Goal: Find specific page/section: Find specific page/section

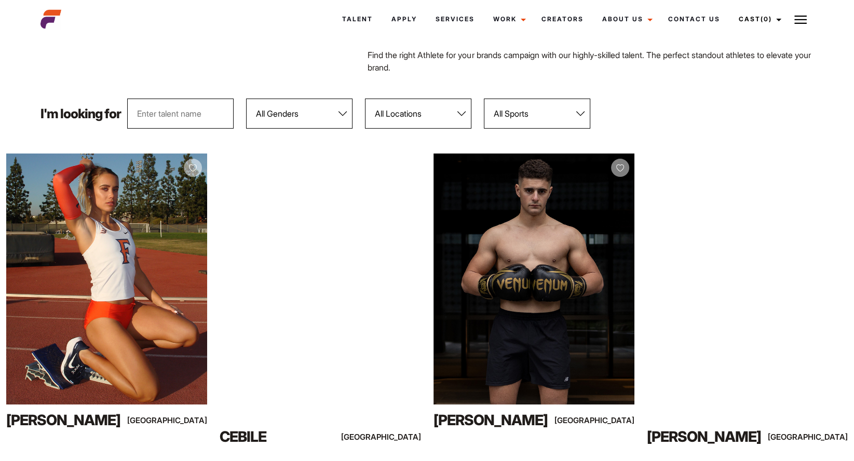
scroll to position [160, 0]
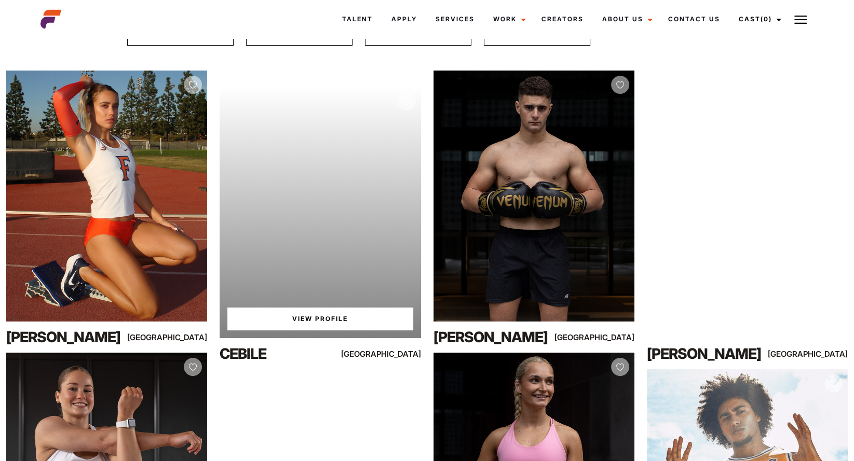
click at [308, 321] on link "View Profile" at bounding box center [319, 319] width 185 height 23
